Goal: Download file/media

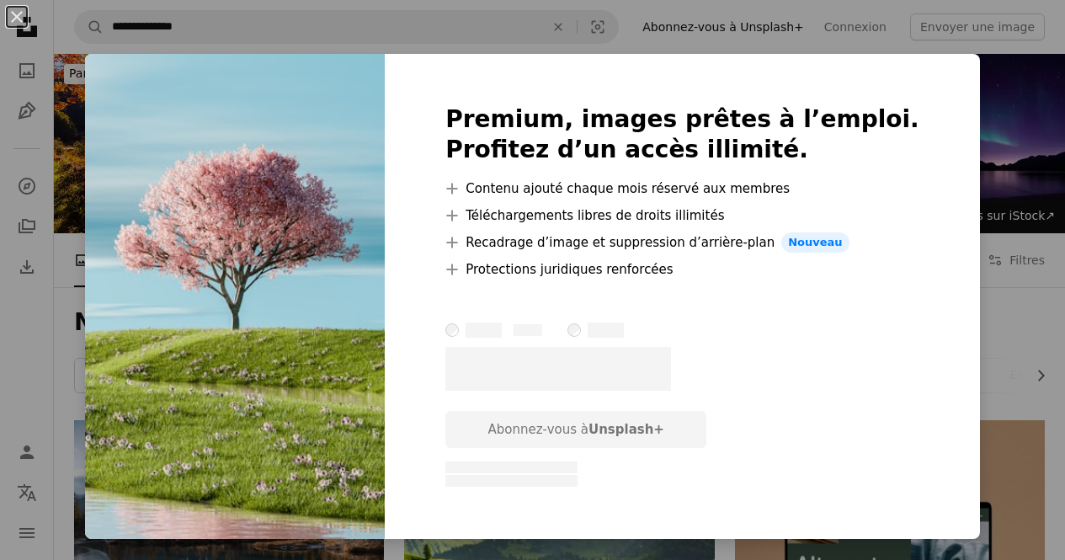
scroll to position [720, 0]
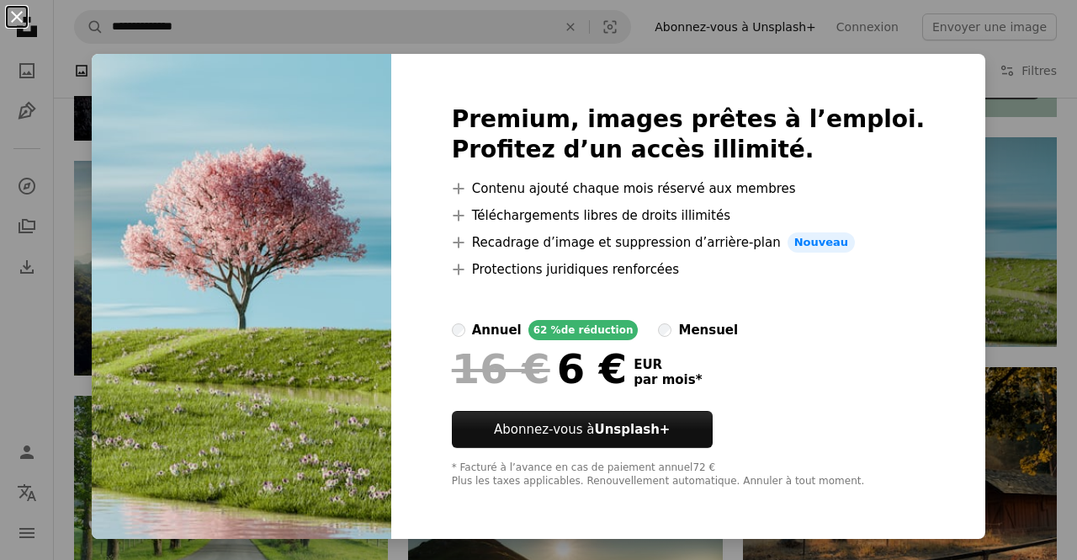
click at [11, 14] on button "An X shape" at bounding box center [17, 17] width 20 height 20
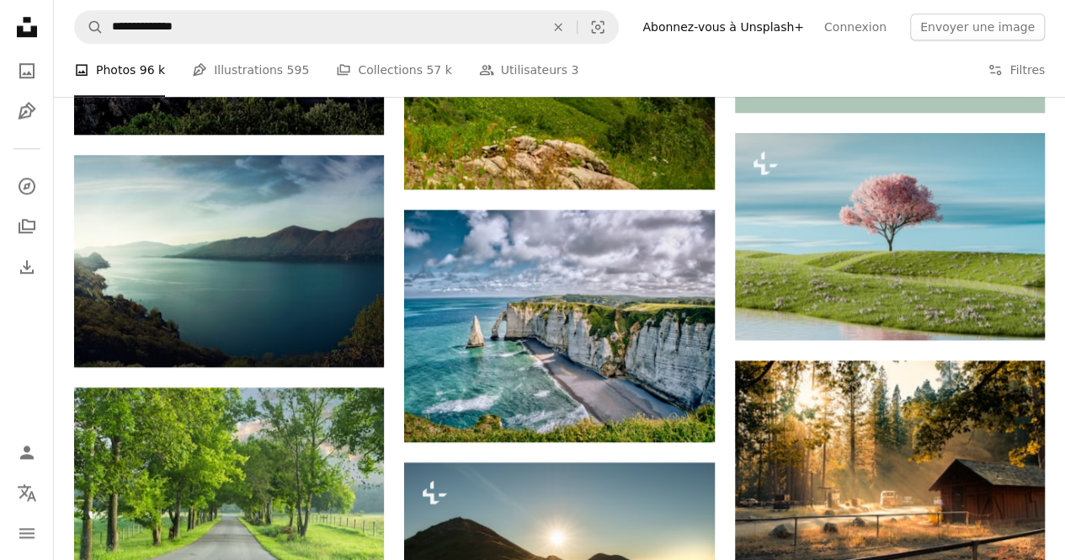
click at [311, 71] on ul "A photo Photos 96 k Pen Tool Illustrations 595 A stack of folders Collections 5…" at bounding box center [326, 71] width 504 height 54
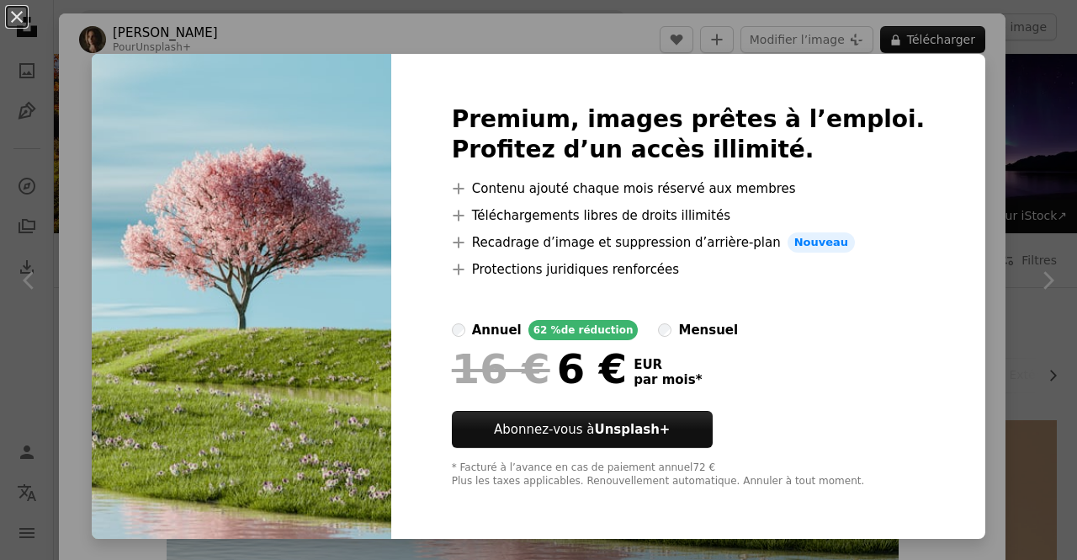
scroll to position [688, 0]
